Goal: Information Seeking & Learning: Learn about a topic

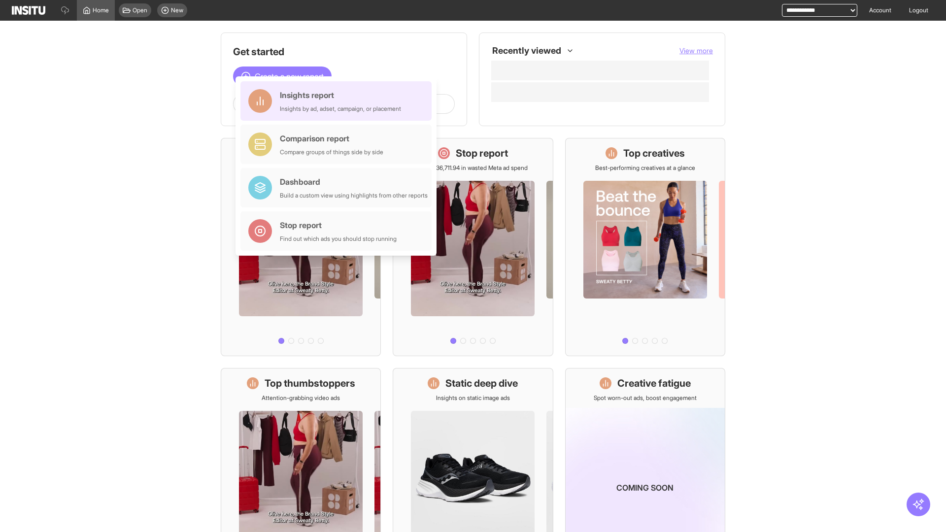
click at [339, 101] on div "Insights report Insights by ad, adset, campaign, or placement" at bounding box center [340, 101] width 121 height 24
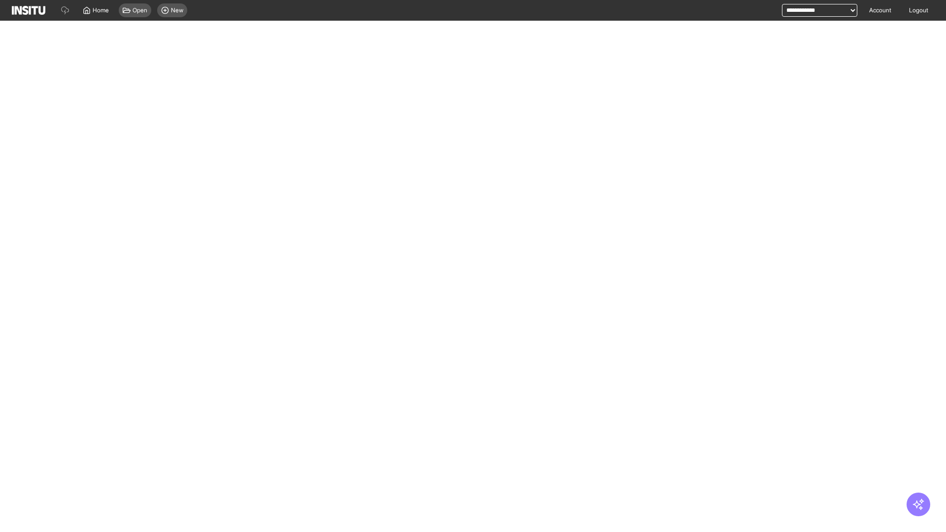
select select "**"
